Goal: Information Seeking & Learning: Check status

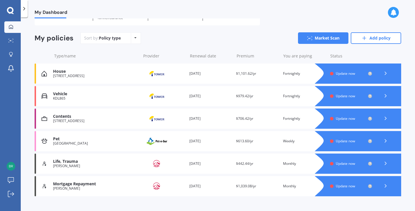
scroll to position [50, 0]
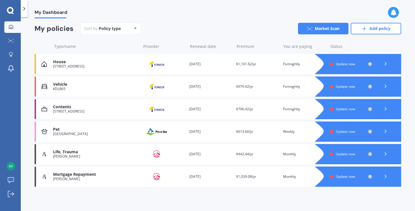
click at [384, 83] on div at bounding box center [385, 86] width 17 height 9
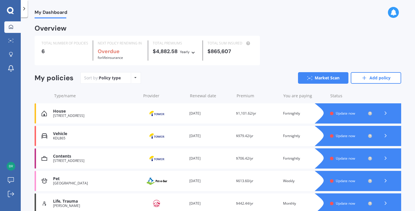
drag, startPoint x: 115, startPoint y: 113, endPoint x: 275, endPoint y: 43, distance: 174.6
click at [275, 43] on div "TOTAL NUMBER OF POLICIES 6 NEXT POLICY RENEWING IN Overdue for Life insurance T…" at bounding box center [218, 50] width 367 height 29
click at [56, 136] on div "Vehicle" at bounding box center [95, 133] width 85 height 5
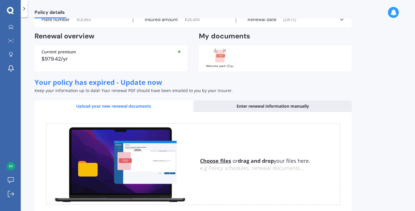
scroll to position [61, 0]
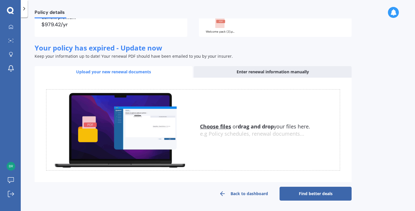
click at [244, 194] on link "Back to dashboard" at bounding box center [244, 194] width 72 height 14
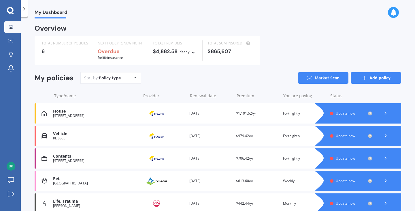
scroll to position [50, 0]
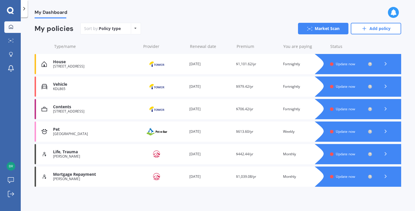
click at [366, 66] on div at bounding box center [363, 64] width 75 height 20
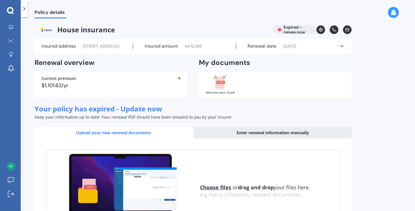
scroll to position [72, 0]
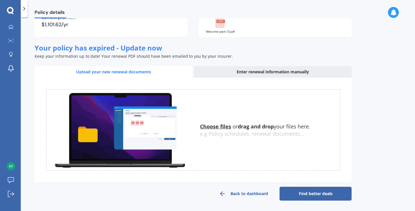
click at [252, 189] on link "Back to dashboard" at bounding box center [244, 194] width 72 height 14
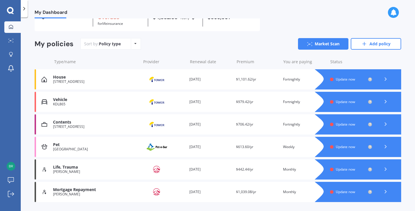
scroll to position [50, 0]
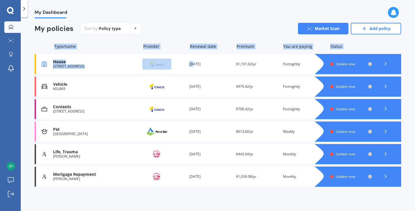
drag, startPoint x: 192, startPoint y: 63, endPoint x: 192, endPoint y: 23, distance: 40.1
click at [192, 23] on div "My policies Sort by: Policy type Policy type Alphabetical Date added Renewing n…" at bounding box center [218, 106] width 367 height 166
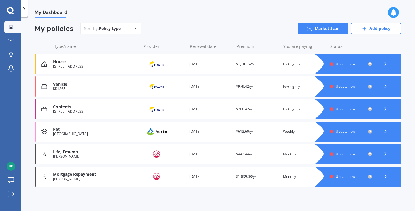
click at [192, 23] on div "Sort by: Policy type Policy type Alphabetical Date added Renewing next Market S…" at bounding box center [240, 29] width 321 height 12
click at [397, 11] on div at bounding box center [393, 12] width 11 height 11
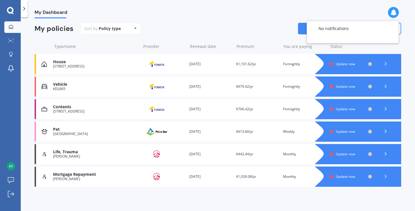
click at [275, 11] on div "My Dashboard" at bounding box center [218, 9] width 394 height 18
